Goal: Information Seeking & Learning: Compare options

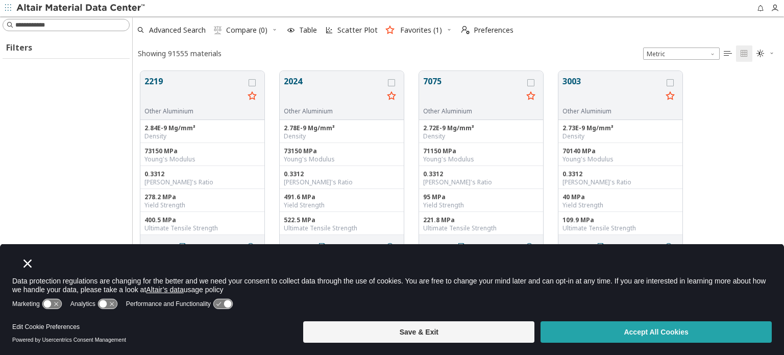
scroll to position [253, 643]
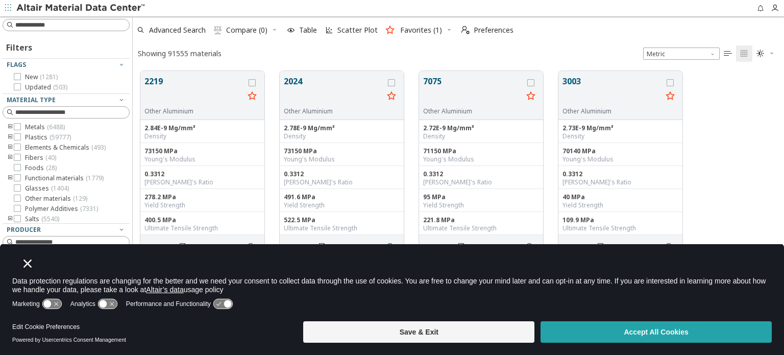
click at [577, 332] on button "Accept All Cookies" at bounding box center [656, 331] width 231 height 21
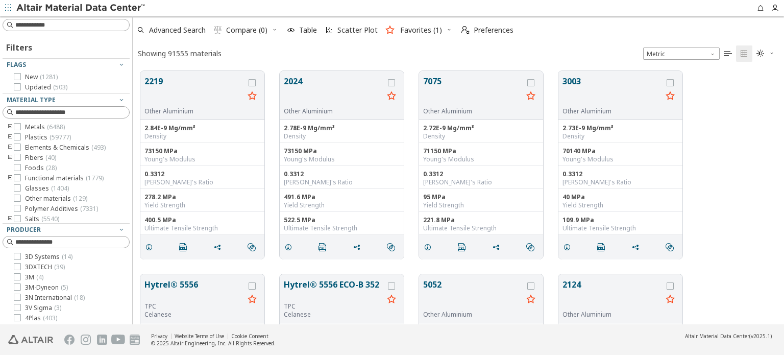
click at [246, 30] on span "Compare (0)" at bounding box center [246, 30] width 41 height 7
click at [82, 25] on input at bounding box center [72, 25] width 114 height 10
click at [82, 25] on input at bounding box center [67, 24] width 125 height 11
type input "**********"
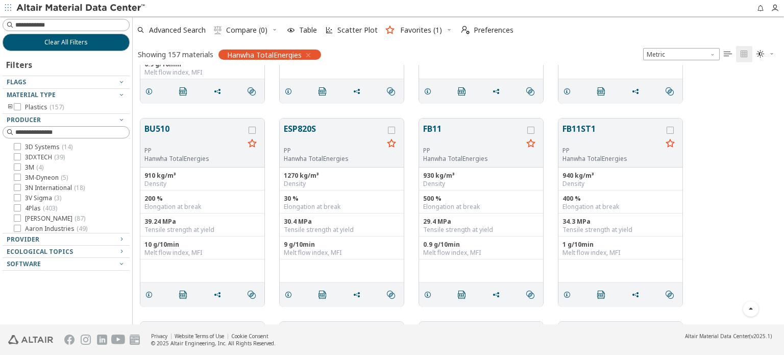
scroll to position [1021, 0]
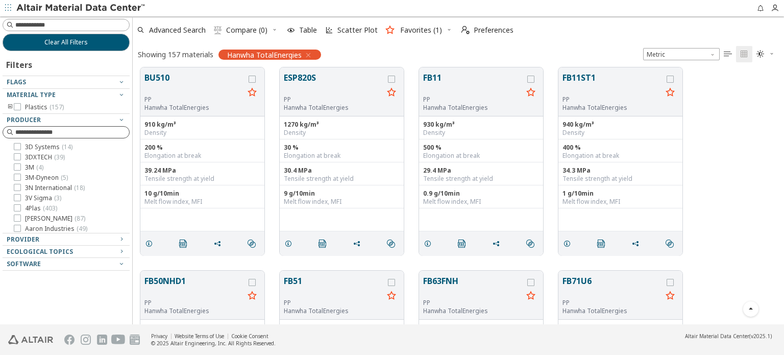
click at [104, 133] on input at bounding box center [72, 132] width 114 height 10
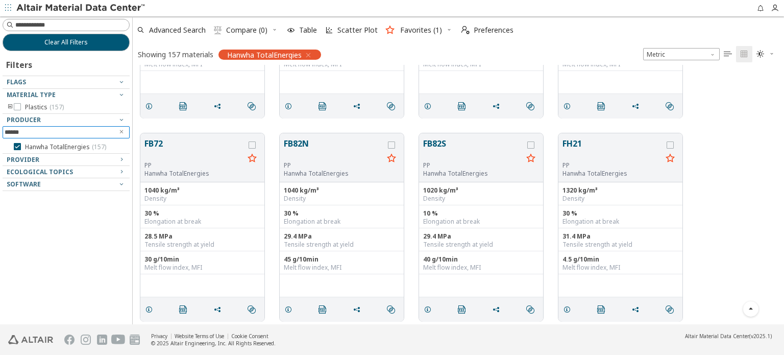
scroll to position [1379, 0]
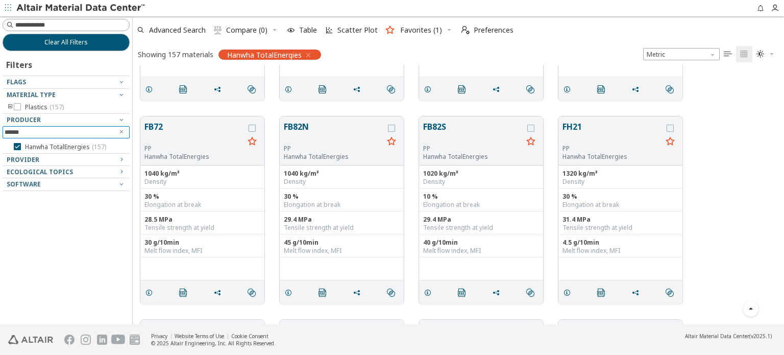
type input "******"
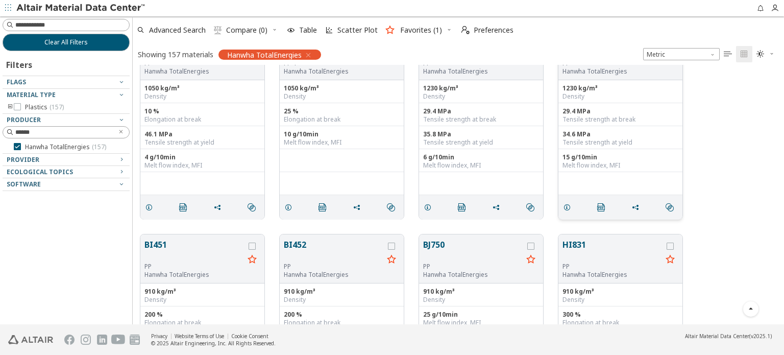
scroll to position [6794, 0]
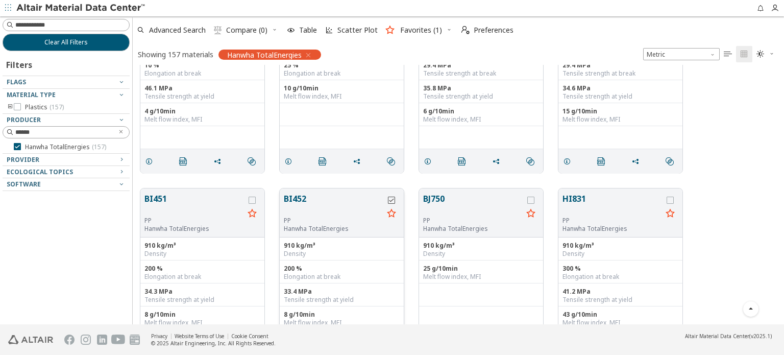
click at [392, 201] on icon "grid" at bounding box center [391, 200] width 7 height 7
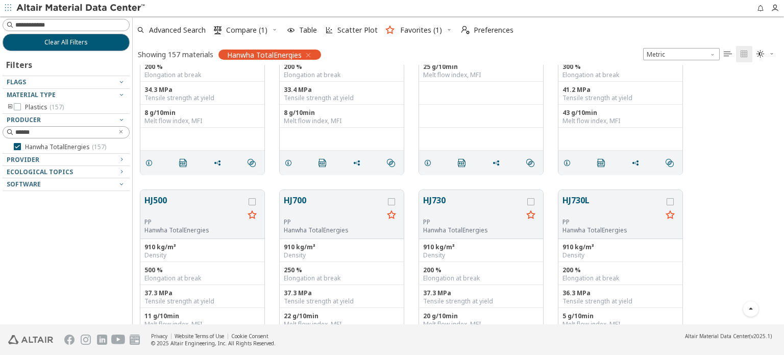
scroll to position [6998, 0]
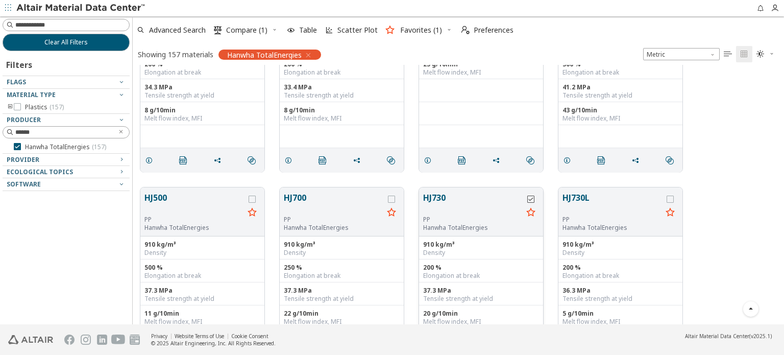
click at [531, 196] on icon "grid" at bounding box center [530, 199] width 7 height 7
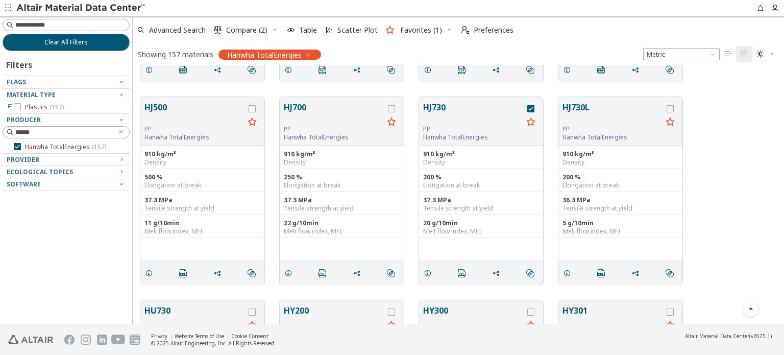
scroll to position [7100, 0]
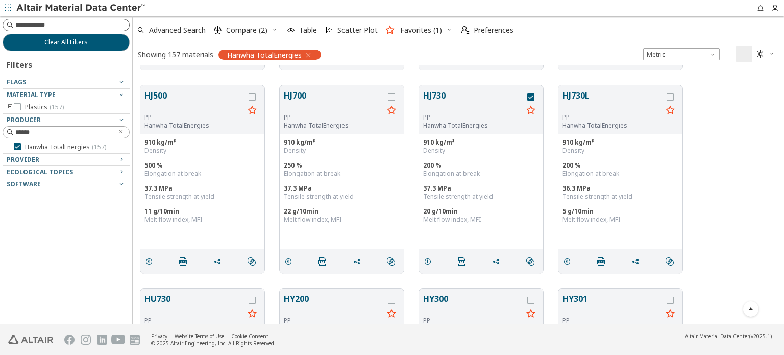
click at [90, 26] on input at bounding box center [72, 25] width 114 height 10
type input "******"
click at [42, 134] on input "******" at bounding box center [59, 132] width 109 height 11
type input "******"
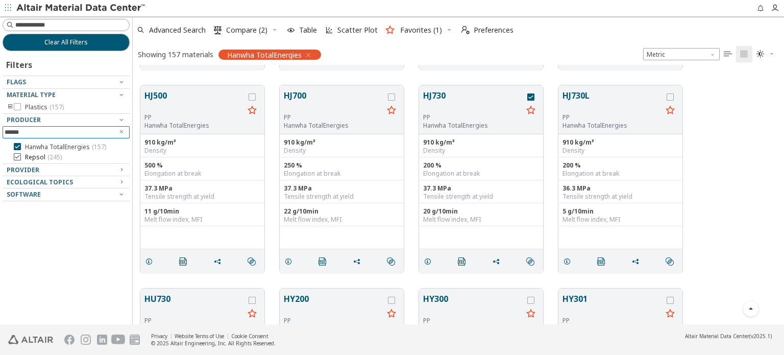
click at [19, 155] on icon at bounding box center [17, 156] width 7 height 7
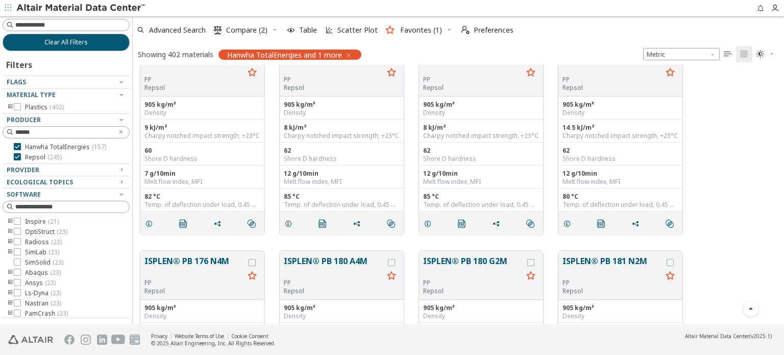
scroll to position [15523, 0]
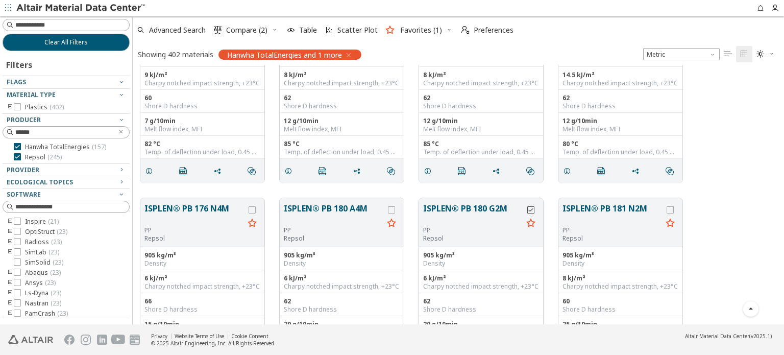
click at [532, 210] on icon "grid" at bounding box center [530, 209] width 7 height 7
click at [243, 32] on span "Compare (3)" at bounding box center [246, 30] width 41 height 7
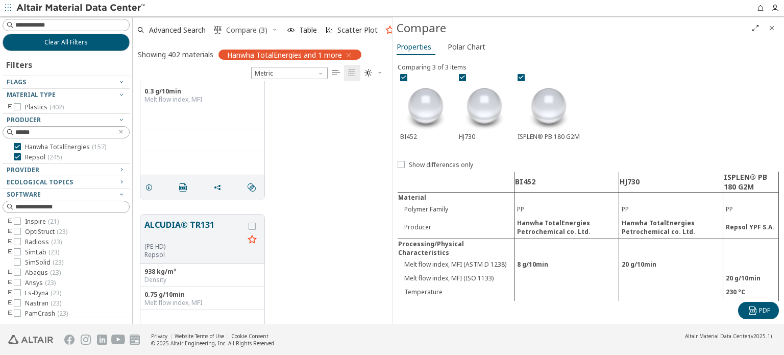
scroll to position [236, 251]
click at [757, 313] on span " PDF" at bounding box center [758, 310] width 23 height 8
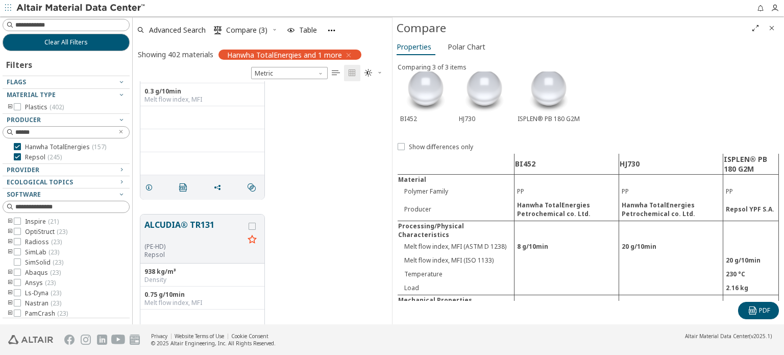
scroll to position [0, 0]
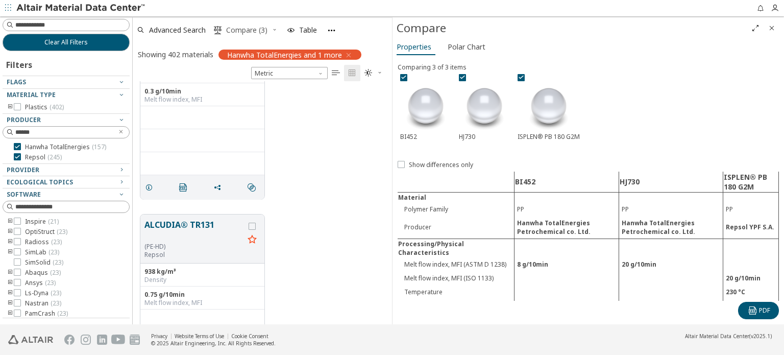
click at [242, 27] on span "Compare (3)" at bounding box center [246, 30] width 41 height 7
click at [770, 28] on icon "Close" at bounding box center [772, 28] width 8 height 8
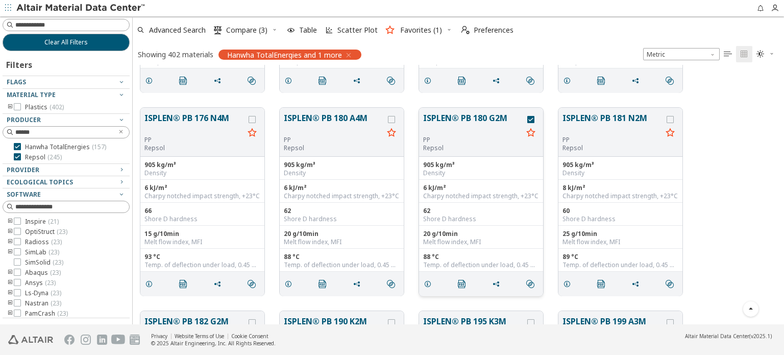
scroll to position [15625, 0]
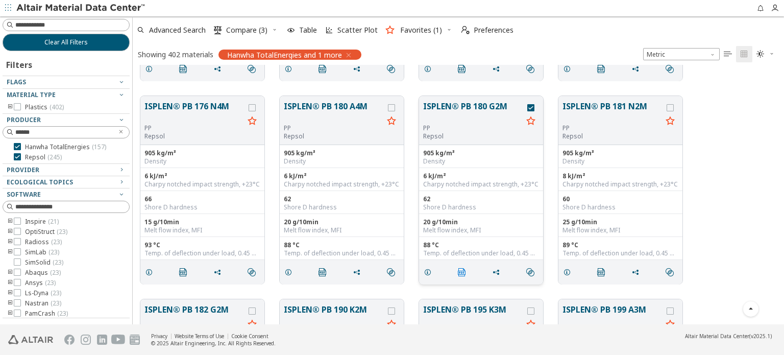
click at [462, 271] on icon "" at bounding box center [462, 272] width 8 height 8
